Goal: Task Accomplishment & Management: Use online tool/utility

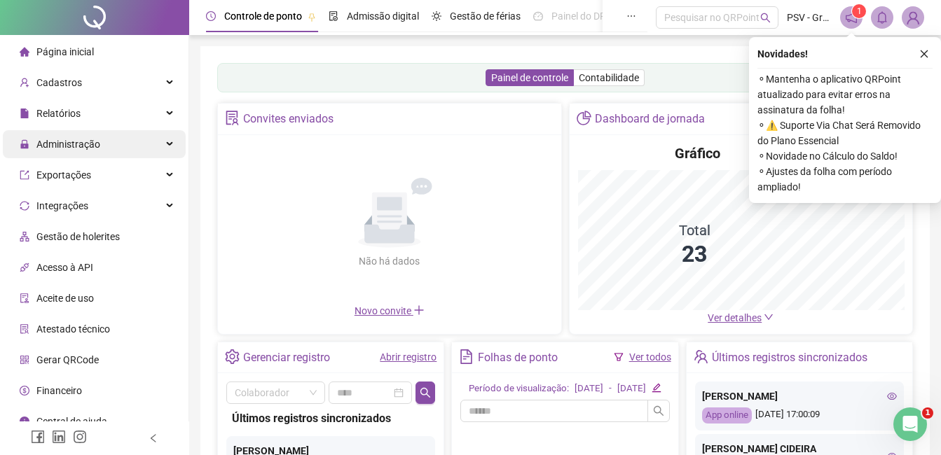
click at [74, 147] on span "Administração" at bounding box center [68, 144] width 64 height 11
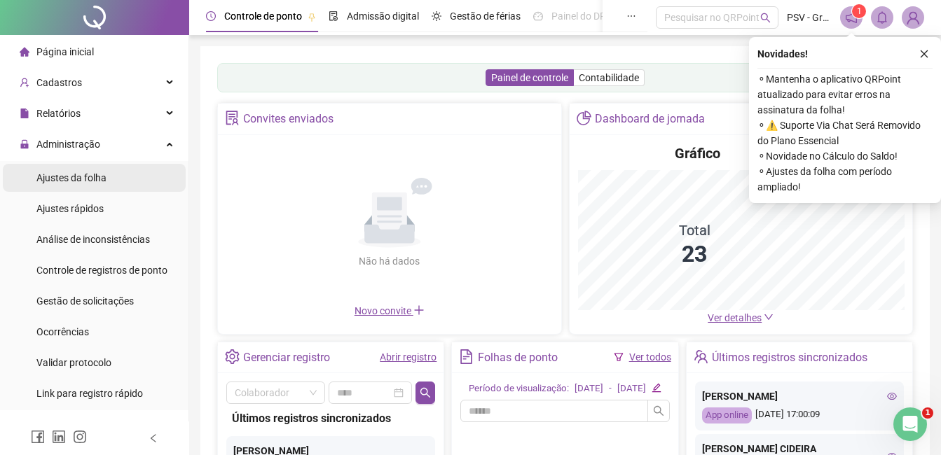
click at [99, 179] on span "Ajustes da folha" at bounding box center [71, 177] width 70 height 11
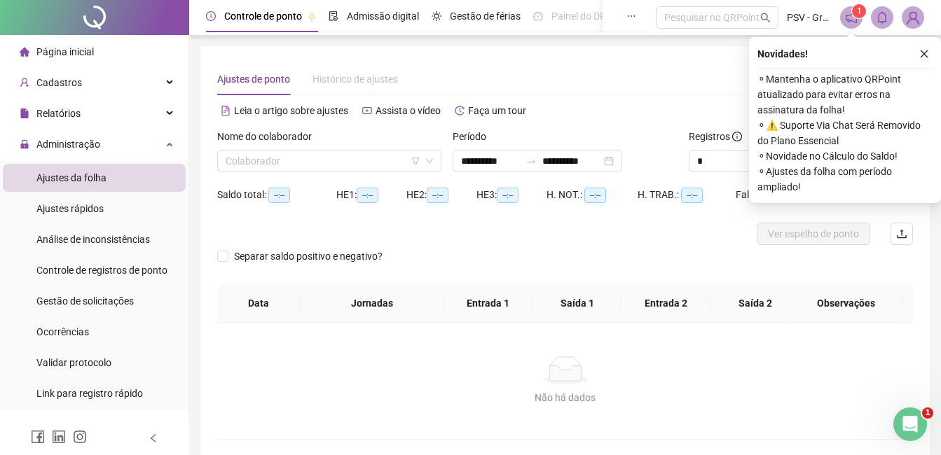
type input "**********"
click at [359, 167] on input "search" at bounding box center [323, 161] width 195 height 21
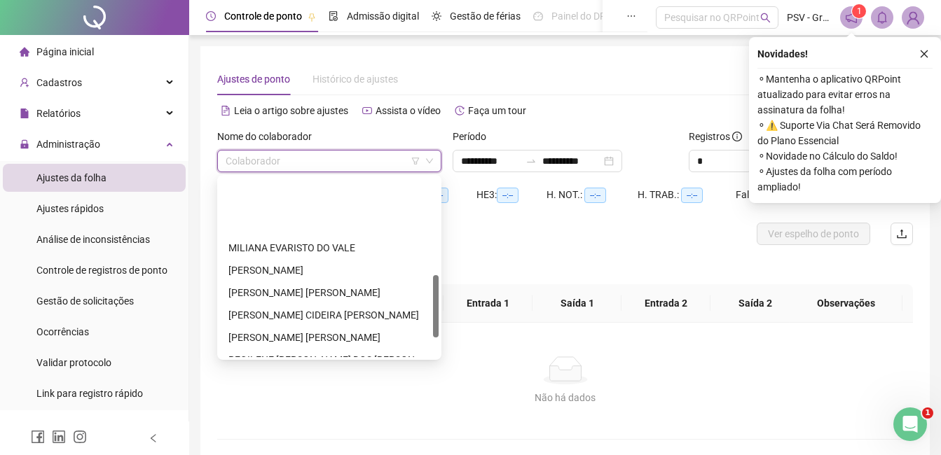
scroll to position [280, 0]
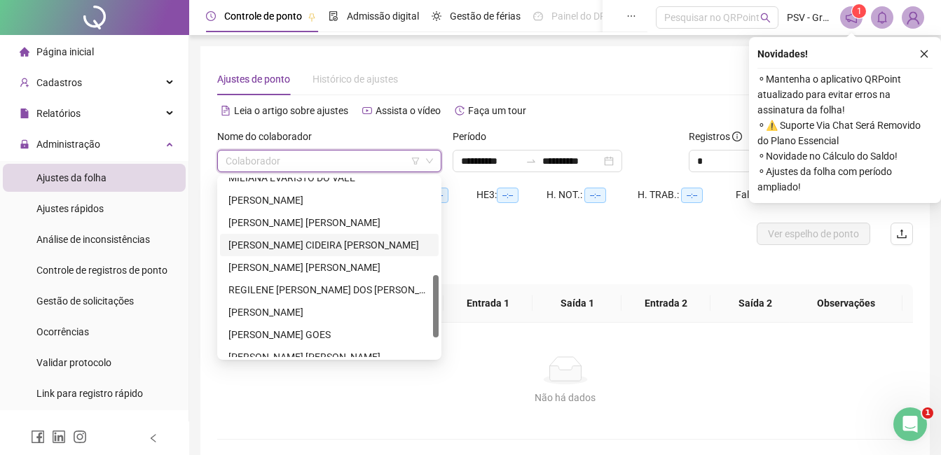
click at [287, 244] on div "PATRICIA CIDEIRA ANDRADE REBELLO" at bounding box center [329, 244] width 202 height 15
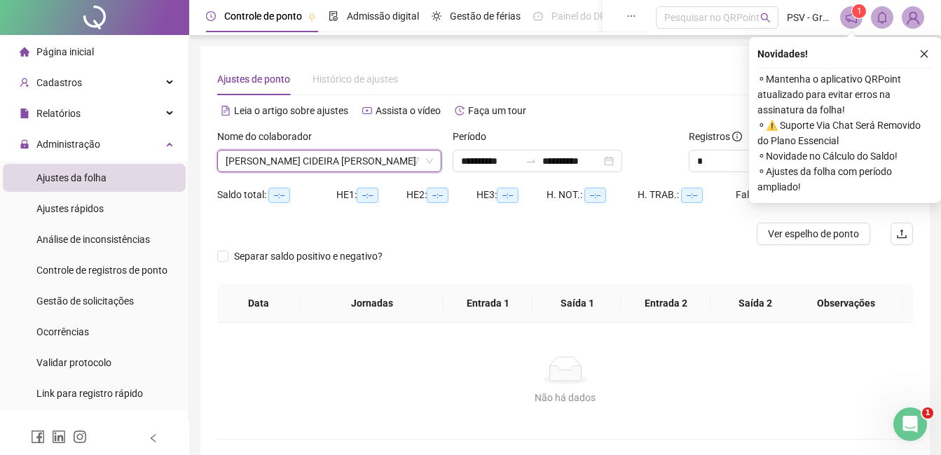
click at [924, 55] on icon "close" at bounding box center [924, 54] width 10 height 10
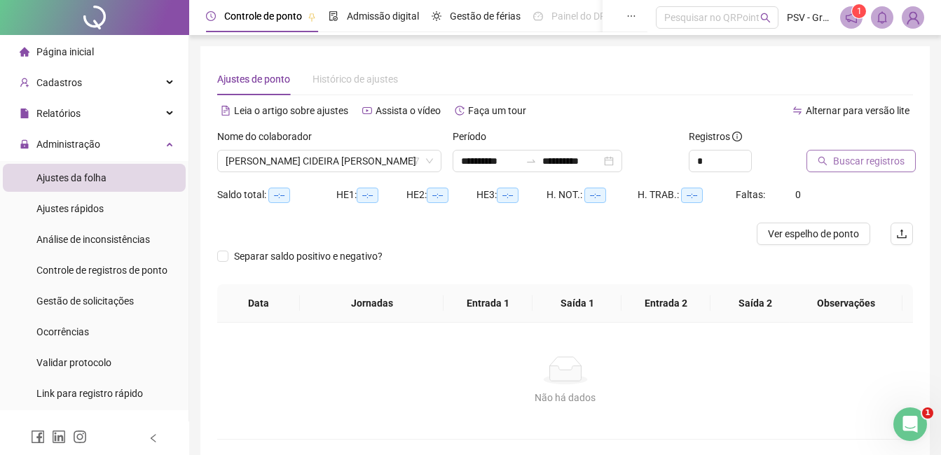
click at [847, 162] on span "Buscar registros" at bounding box center [868, 160] width 71 height 15
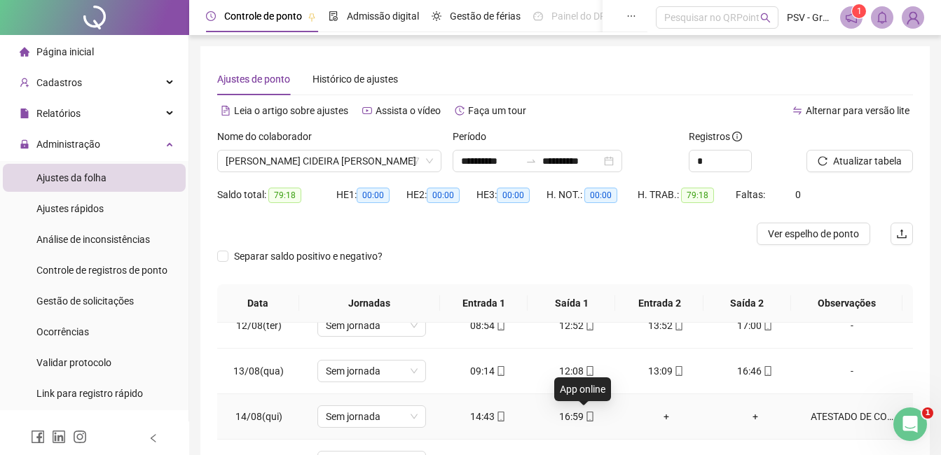
scroll to position [244, 0]
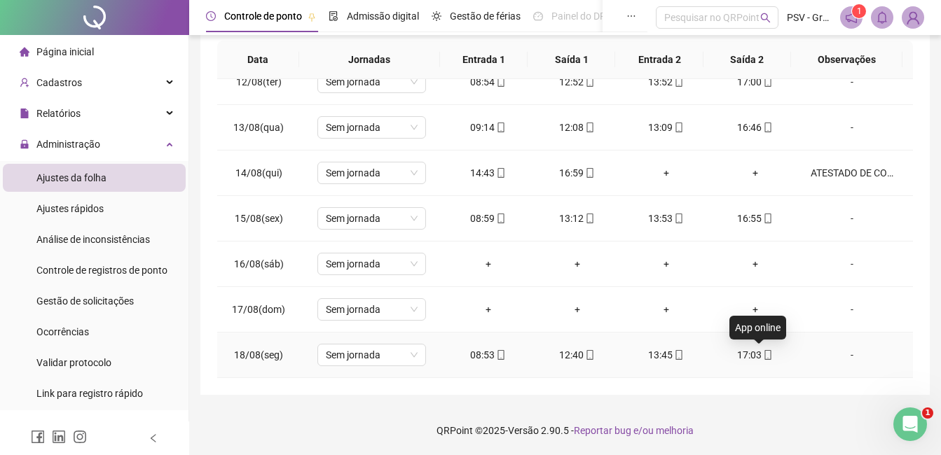
click at [763, 359] on icon "mobile" at bounding box center [768, 355] width 10 height 10
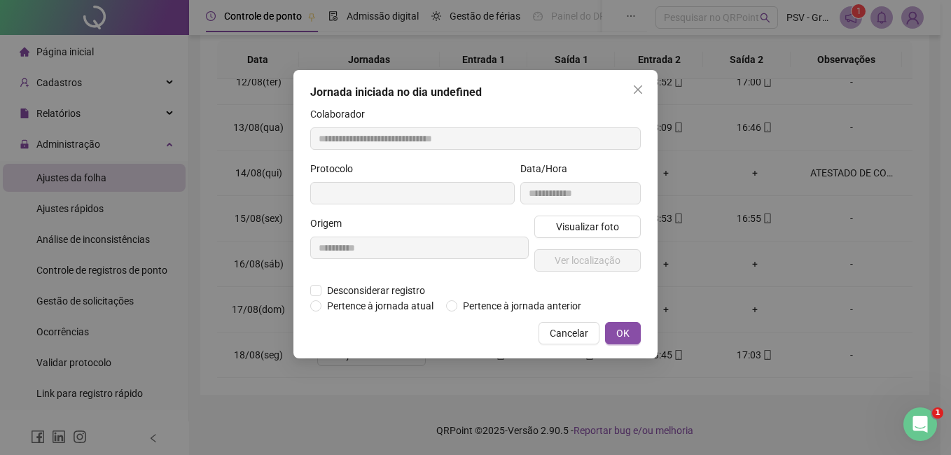
type input "**********"
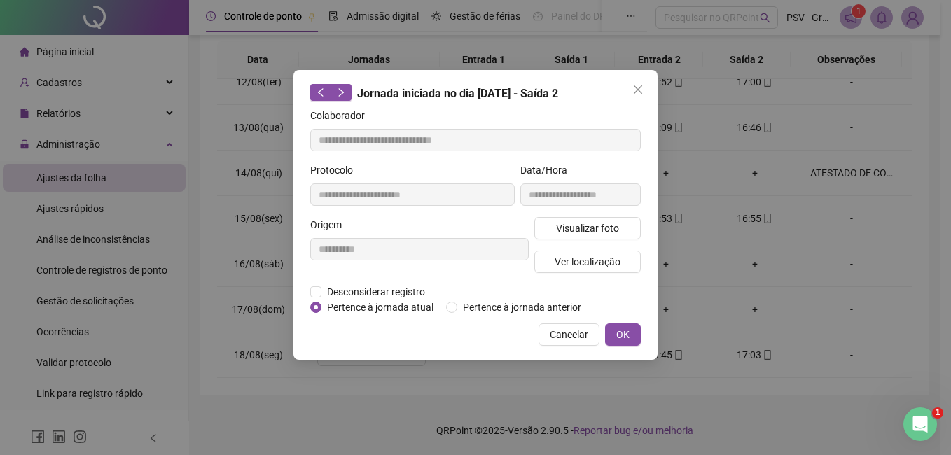
click at [742, 354] on div "**********" at bounding box center [475, 227] width 951 height 455
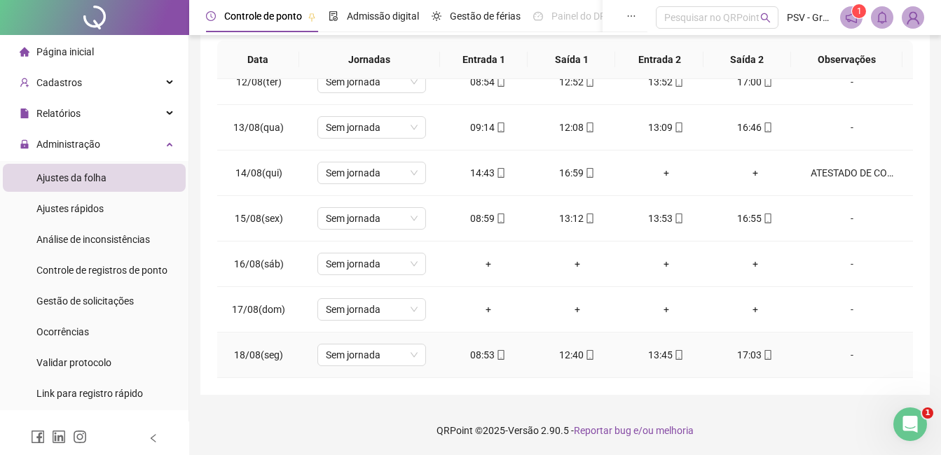
click at [744, 355] on div "17:03" at bounding box center [754, 354] width 67 height 15
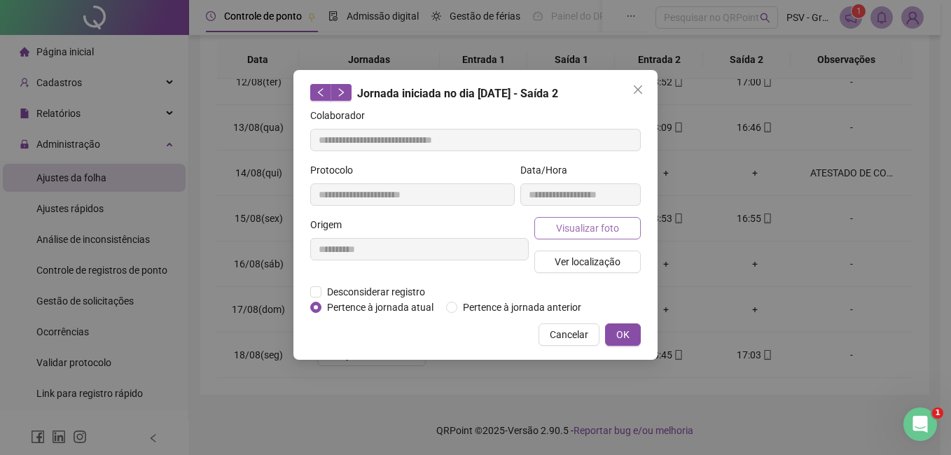
click at [604, 226] on span "Visualizar foto" at bounding box center [587, 228] width 63 height 15
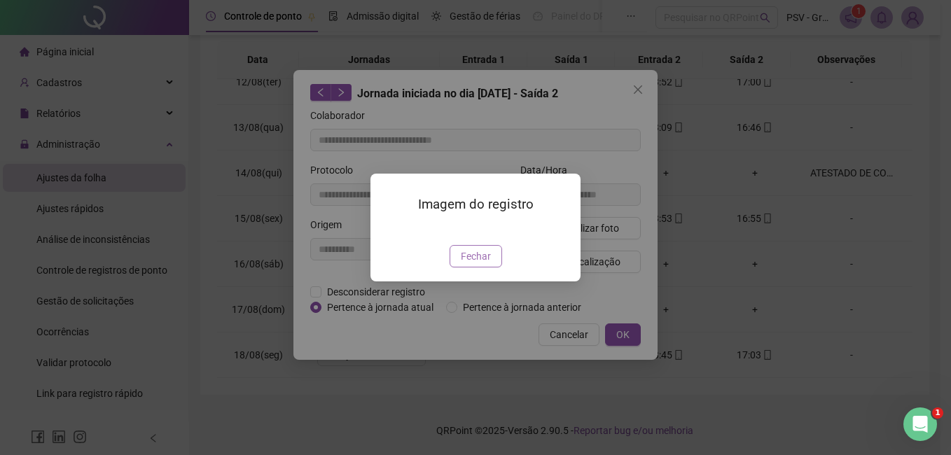
click at [489, 264] on span "Fechar" at bounding box center [476, 256] width 30 height 15
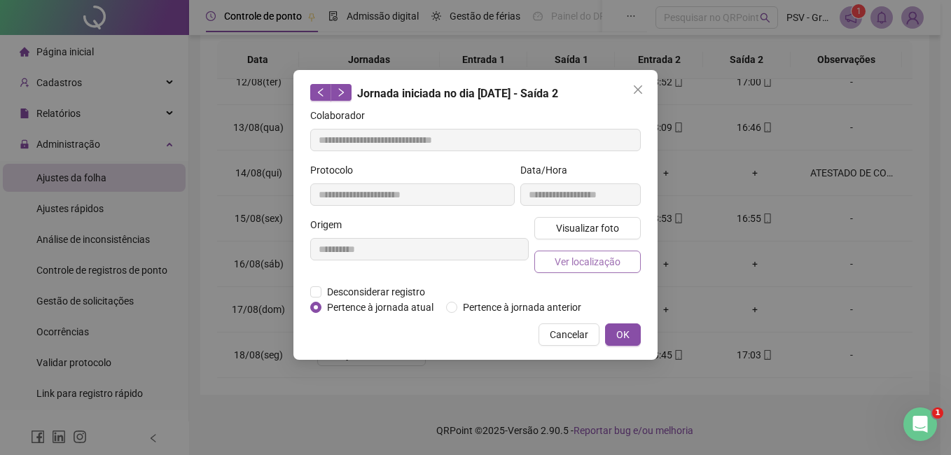
click at [603, 263] on span "Ver localização" at bounding box center [588, 261] width 66 height 15
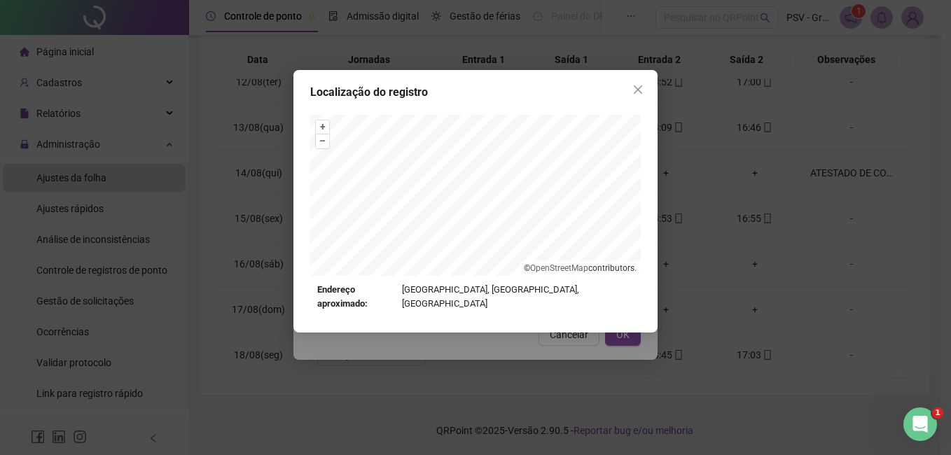
click at [639, 89] on icon "close" at bounding box center [638, 89] width 8 height 8
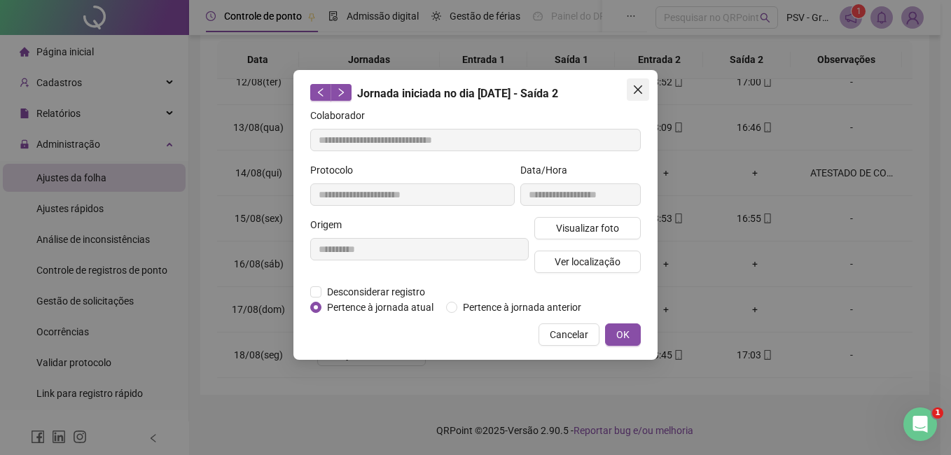
click at [642, 85] on icon "close" at bounding box center [638, 89] width 11 height 11
